Goal: Task Accomplishment & Management: Use online tool/utility

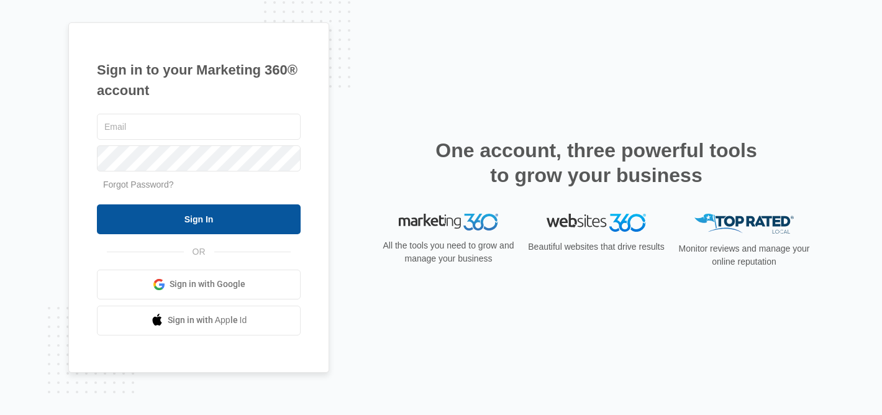
type input "[EMAIL_ADDRESS][DOMAIN_NAME]"
click at [233, 222] on input "Sign In" at bounding box center [199, 219] width 204 height 30
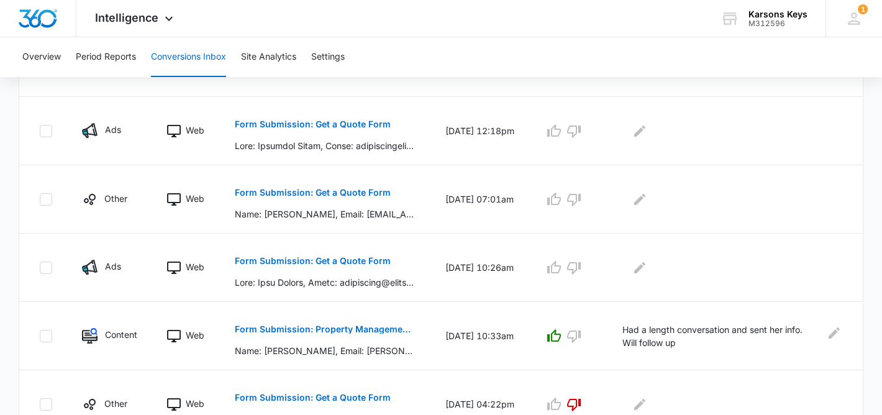
scroll to position [486, 0]
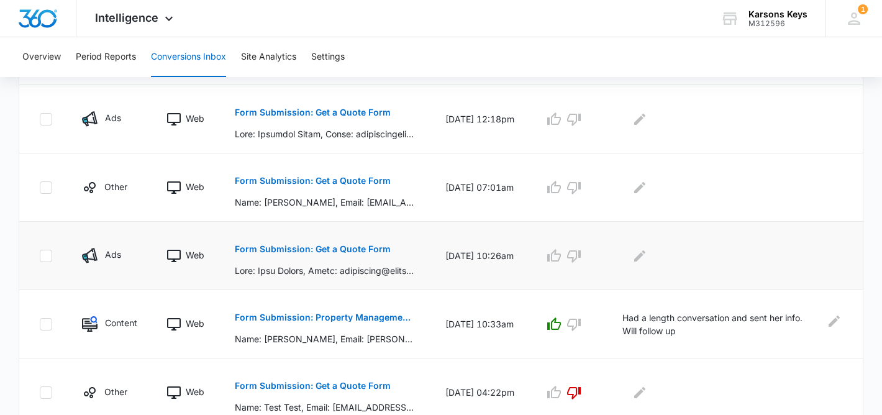
click at [339, 255] on button "Form Submission: Get a Quote Form" at bounding box center [313, 249] width 156 height 30
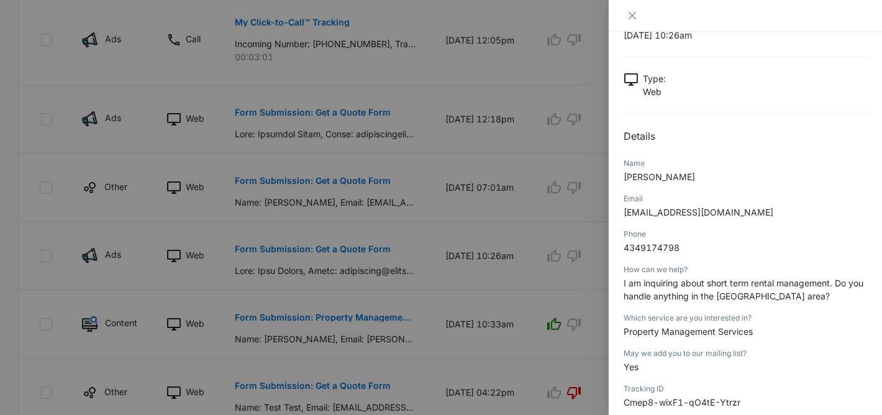
scroll to position [48, 0]
click at [510, 205] on div at bounding box center [441, 207] width 882 height 415
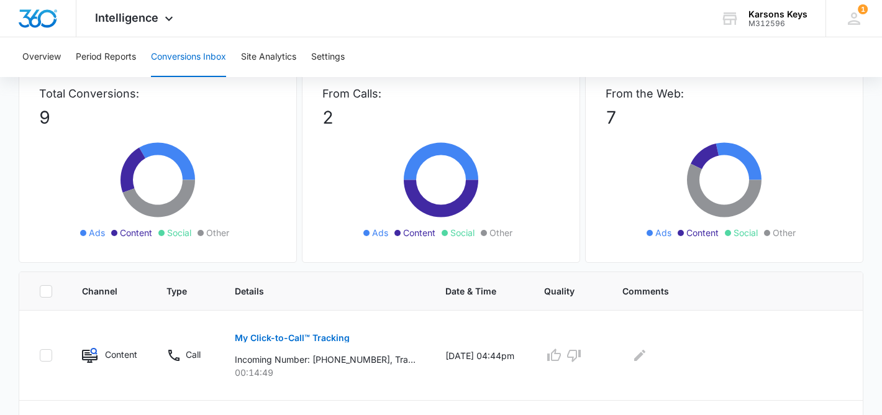
scroll to position [0, 0]
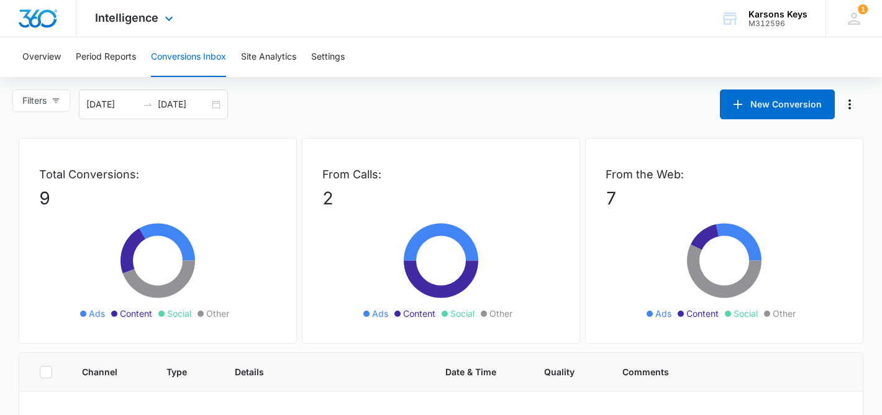
click at [155, 26] on div "Intelligence Apps Reputation Websites Forms CRM Email Social Payments POS Conte…" at bounding box center [135, 18] width 119 height 37
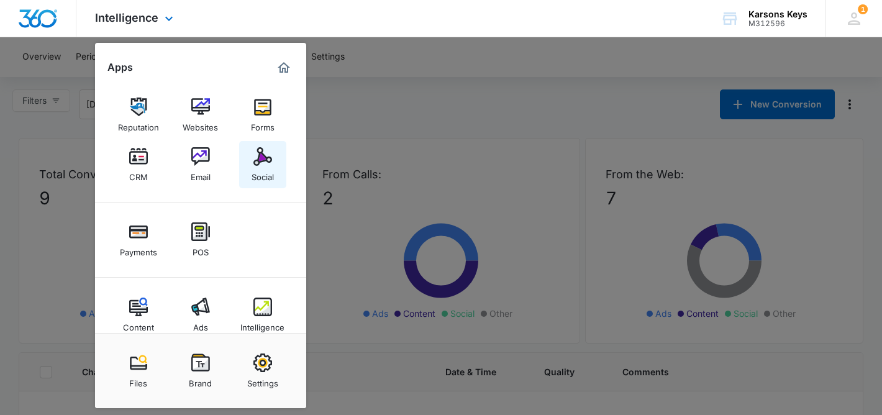
click at [266, 160] on img at bounding box center [262, 156] width 19 height 19
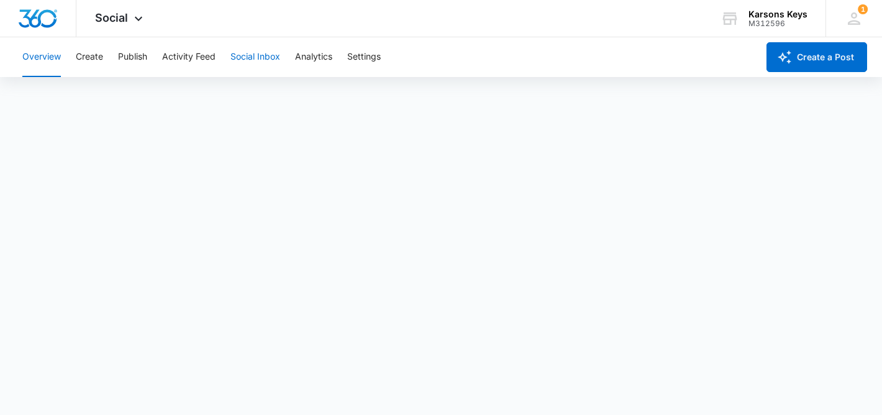
scroll to position [3, 0]
